Goal: Contribute content

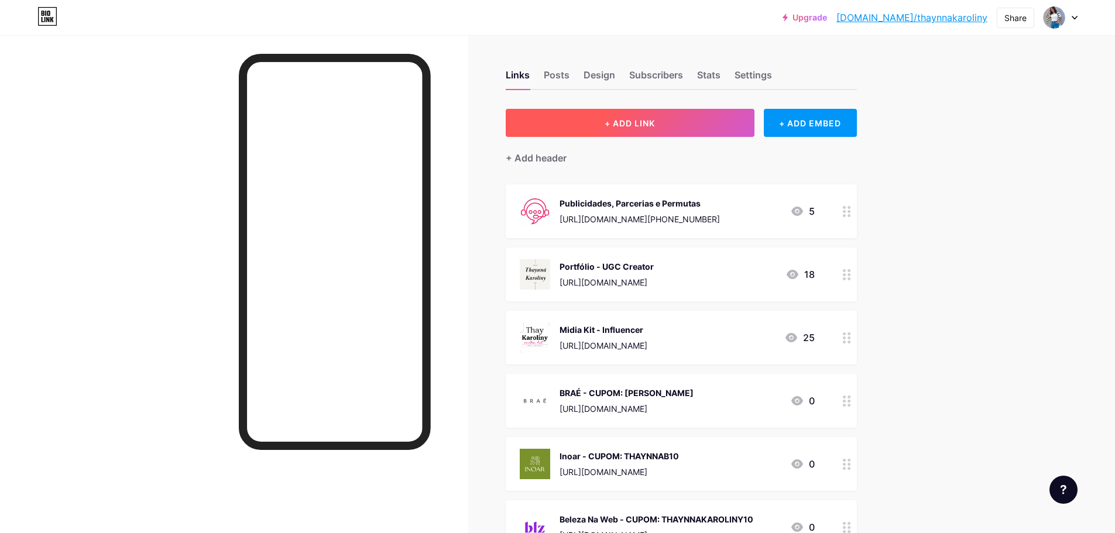
click at [693, 130] on button "+ ADD LINK" at bounding box center [629, 123] width 249 height 28
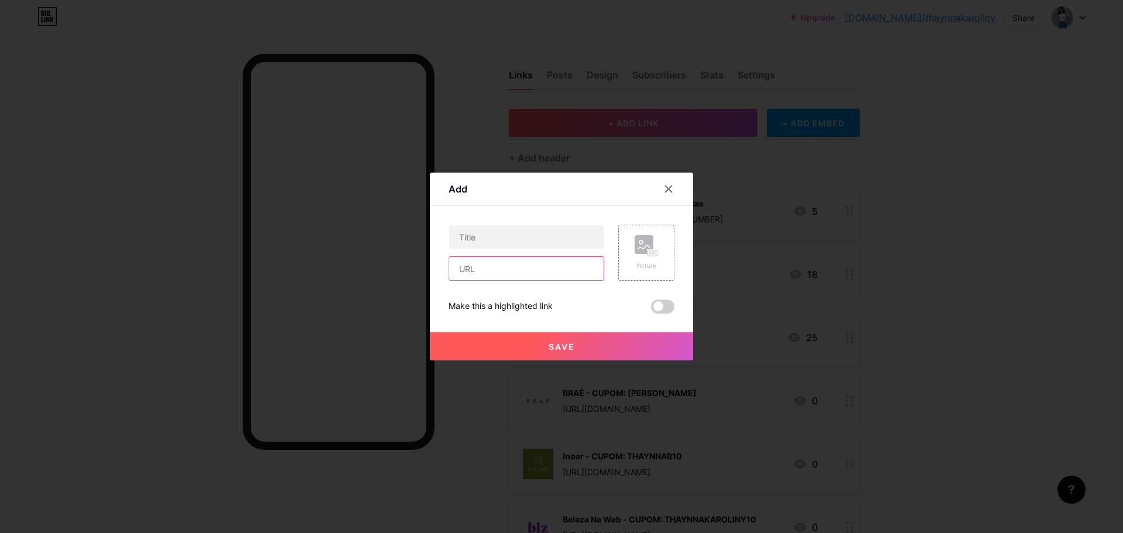
click at [489, 271] on input "text" at bounding box center [526, 268] width 154 height 23
paste input "[URL][DOMAIN_NAME]"
type input "[URL][DOMAIN_NAME]"
click at [485, 241] on input "text" at bounding box center [526, 236] width 154 height 23
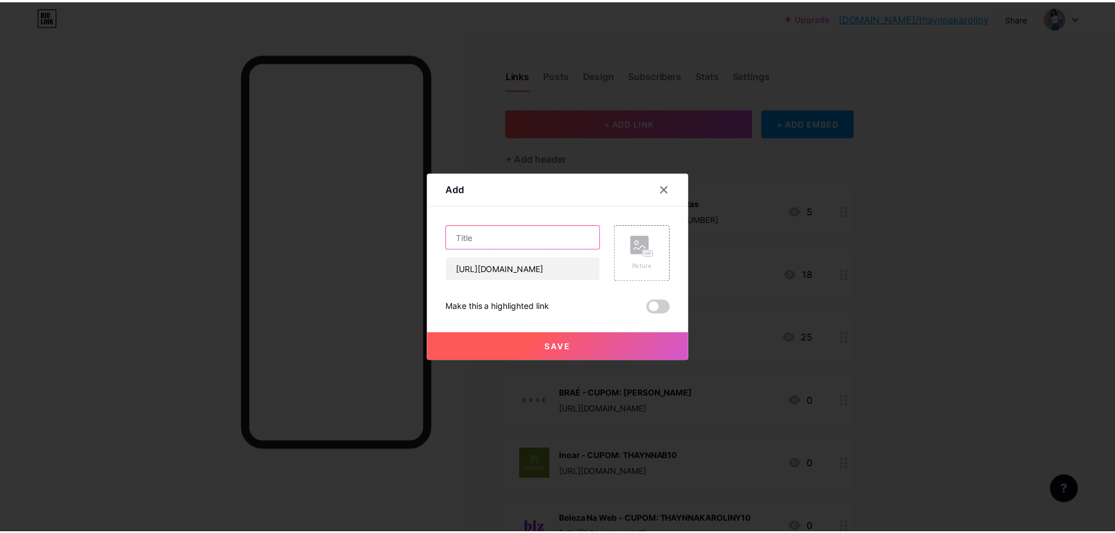
scroll to position [0, 0]
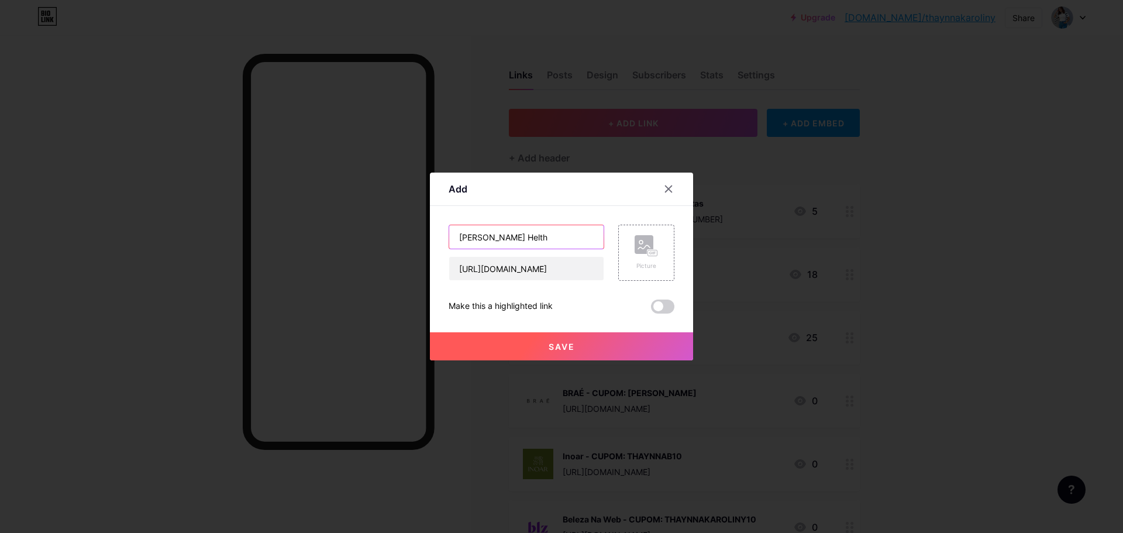
paste input "HEALTH"
click at [493, 237] on input "[PERSON_NAME] HelthHEALTH" at bounding box center [526, 236] width 154 height 23
click at [496, 238] on input "[PERSON_NAME] HelthHEALTH" at bounding box center [526, 236] width 154 height 23
drag, startPoint x: 548, startPoint y: 240, endPoint x: 512, endPoint y: 240, distance: 35.7
click at [512, 240] on input "[PERSON_NAME] HealthHEALTH" at bounding box center [526, 236] width 154 height 23
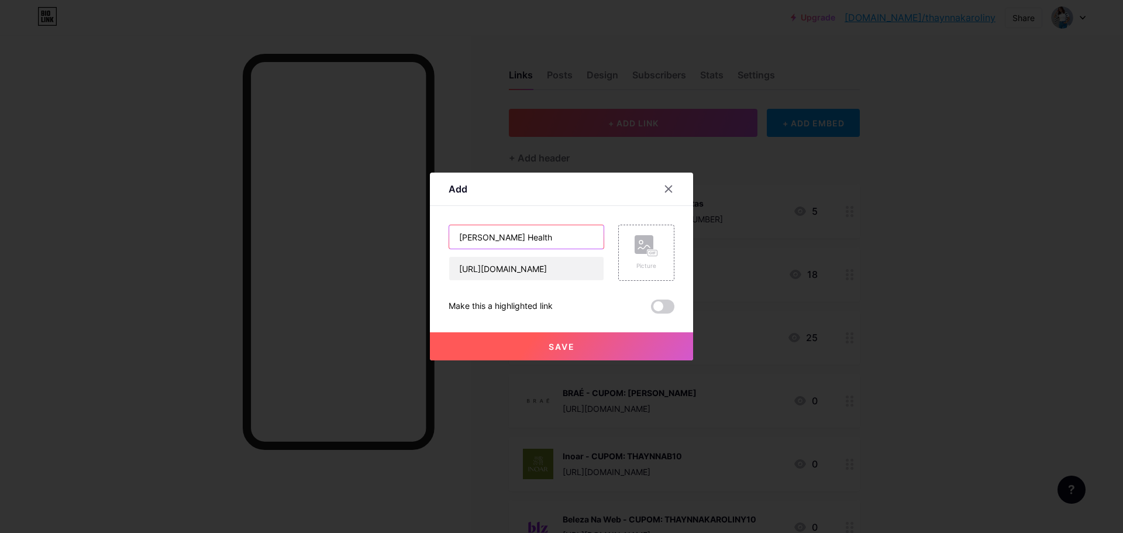
type input "[PERSON_NAME] Health"
click at [628, 245] on div "Picture" at bounding box center [646, 253] width 56 height 56
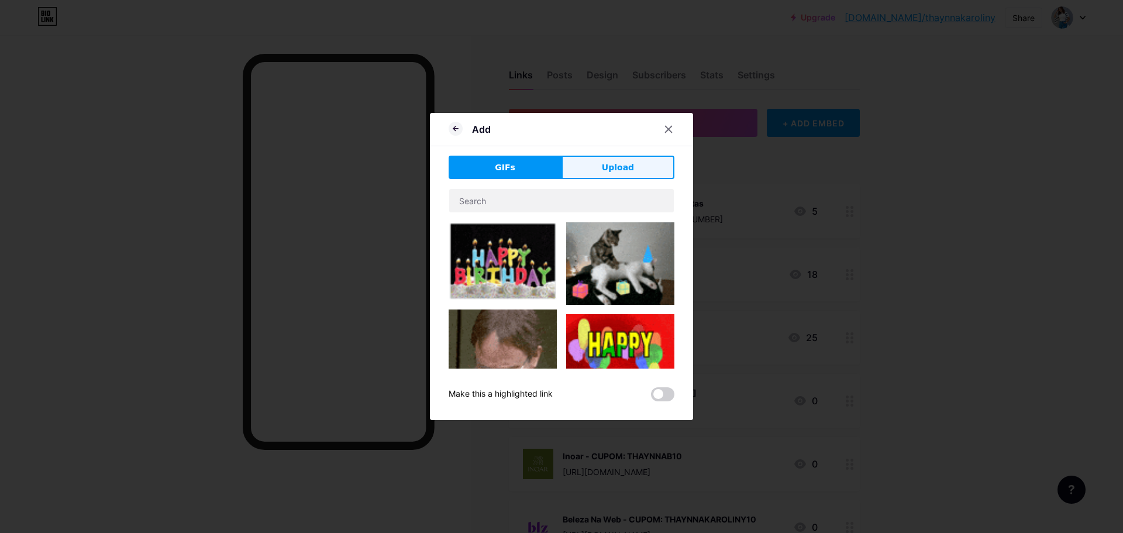
click at [638, 178] on button "Upload" at bounding box center [618, 167] width 113 height 23
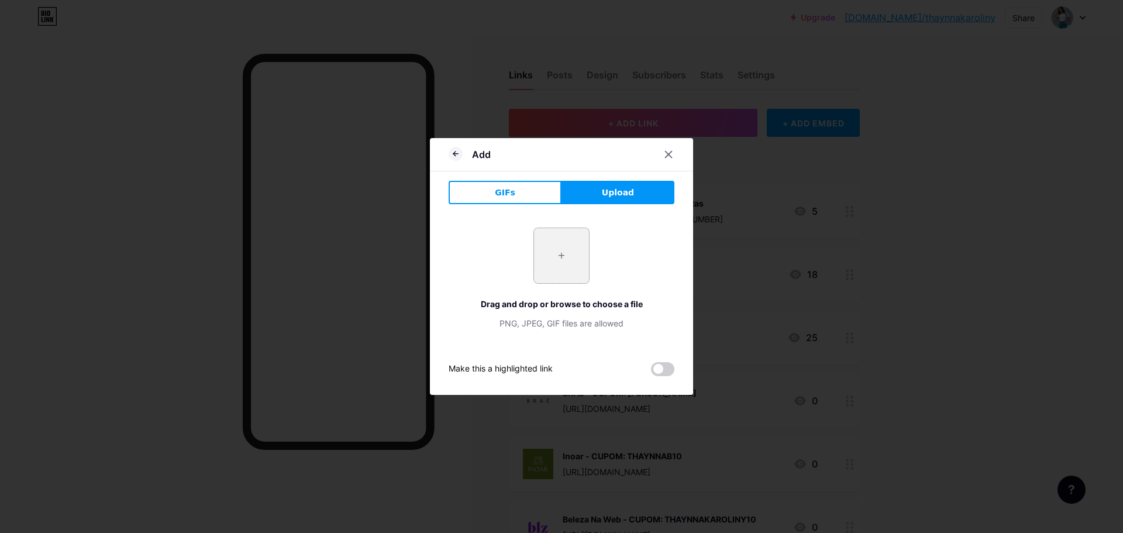
click at [562, 256] on input "file" at bounding box center [561, 255] width 55 height 55
type input "C:\fakepath\logomarca_sistema_672ff72e9dbd6_logo2.png"
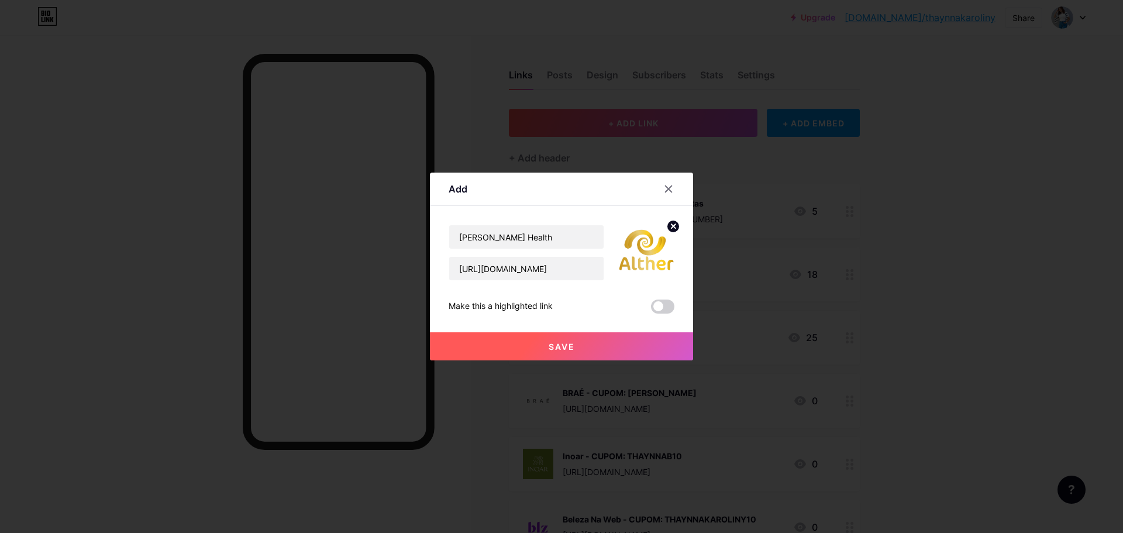
click at [554, 343] on span "Save" at bounding box center [562, 347] width 26 height 10
